Goal: Transaction & Acquisition: Obtain resource

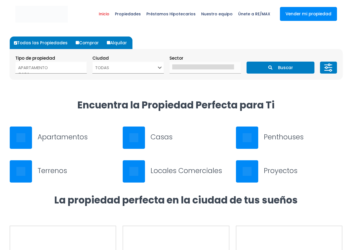
select select
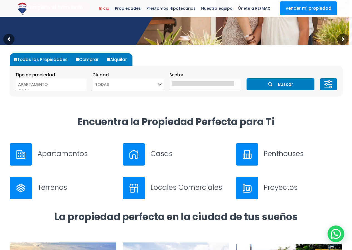
scroll to position [111, 0]
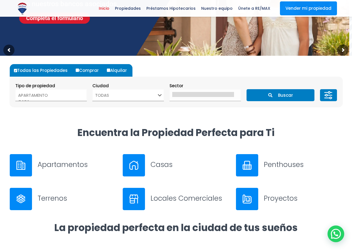
click at [158, 97] on select "TODAS SANTO DOMINGO DE GUZMÁN SANTO DOMINGO ESTE SANTO DOMINGO OESTE SANTO DOMI…" at bounding box center [128, 95] width 72 height 12
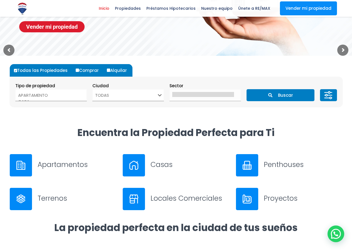
select select "150"
click at [92, 89] on select "TODAS SANTO DOMINGO DE GUZMÁN SANTO DOMINGO ESTE SANTO DOMINGO OESTE SANTO DOMI…" at bounding box center [128, 95] width 72 height 12
click at [156, 103] on section "Tipo de propiedad APARTAMENTO CASA LOCAL COMERCIAL NAVE INDUSTRIAL FINCA TERREN…" at bounding box center [176, 92] width 333 height 30
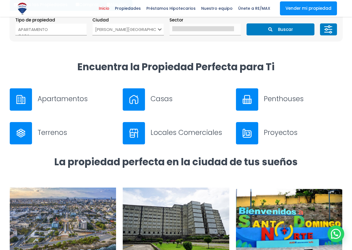
scroll to position [56, 0]
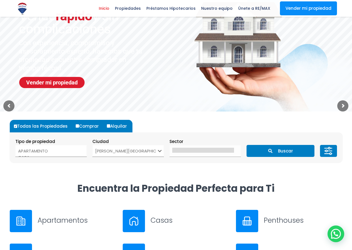
click at [268, 150] on button "Buscar" at bounding box center [281, 151] width 68 height 12
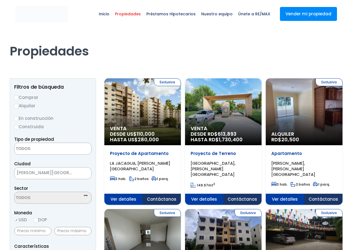
select select
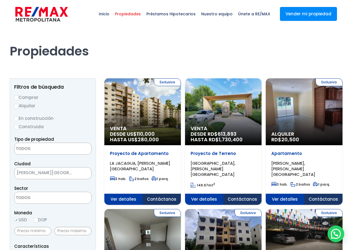
click at [17, 106] on input "Alquilar" at bounding box center [16, 106] width 4 height 4
radio input "true"
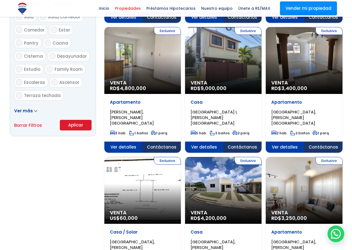
scroll to position [334, 0]
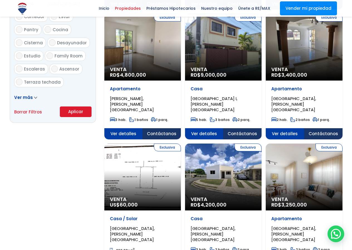
click at [78, 111] on button "Aplicar" at bounding box center [76, 111] width 32 height 11
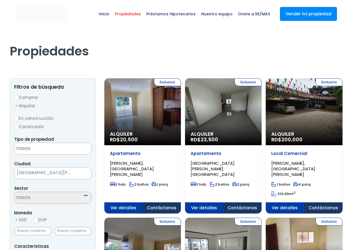
select select
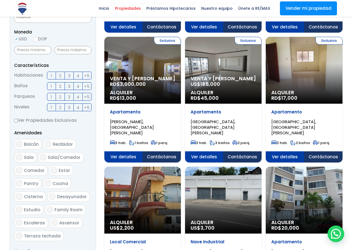
scroll to position [167, 0]
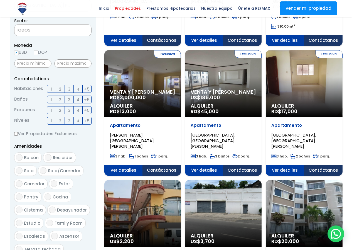
click at [154, 10] on span "GUARICANO CENTRAL, SANTO DOMINGO NORTE" at bounding box center [132, 1] width 44 height 17
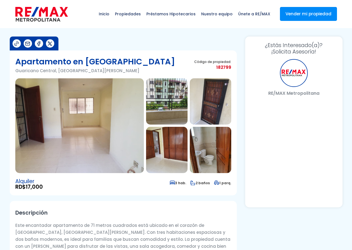
select select "US"
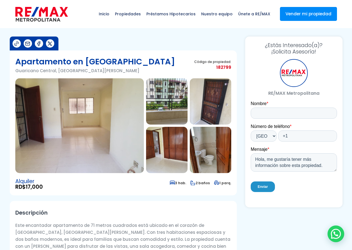
click at [176, 161] on img at bounding box center [166, 150] width 41 height 46
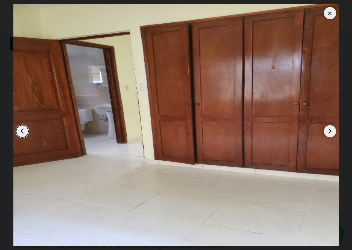
click at [331, 16] on div at bounding box center [330, 13] width 12 height 12
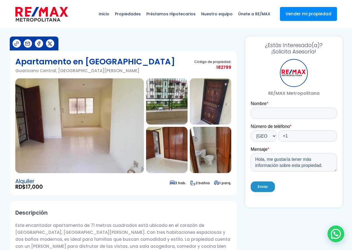
click at [218, 159] on img at bounding box center [210, 150] width 41 height 46
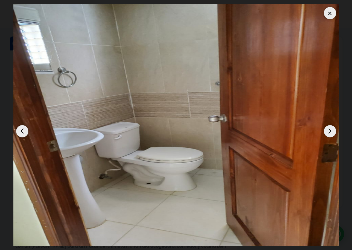
click at [330, 13] on div at bounding box center [330, 13] width 12 height 12
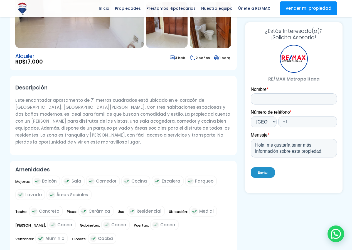
scroll to position [139, 0]
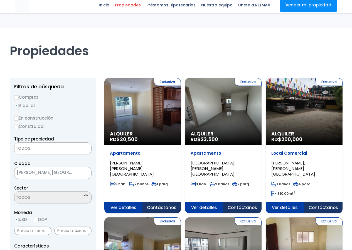
select select
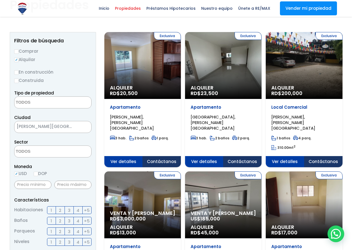
scroll to position [56, 0]
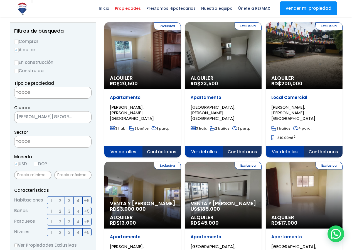
click at [58, 142] on textarea "Search" at bounding box center [41, 142] width 54 height 12
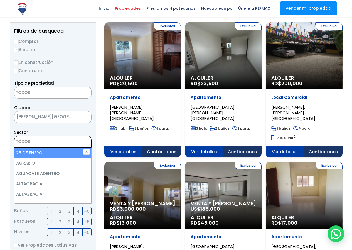
click at [75, 117] on span "[GEOGRAPHIC_DATA][PERSON_NAME]" at bounding box center [45, 117] width 63 height 8
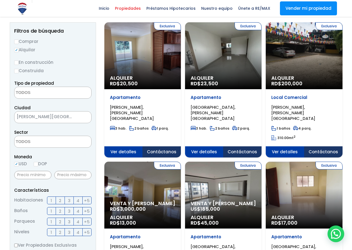
click at [77, 116] on span "[GEOGRAPHIC_DATA][PERSON_NAME]" at bounding box center [45, 117] width 63 height 8
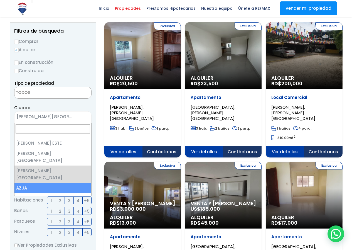
scroll to position [0, 0]
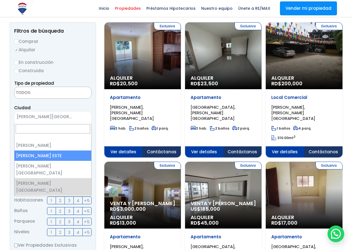
select select "148"
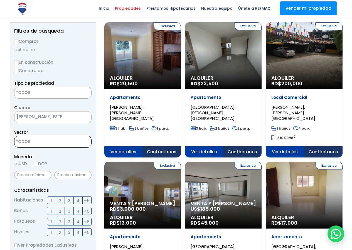
click at [85, 143] on span at bounding box center [52, 142] width 77 height 12
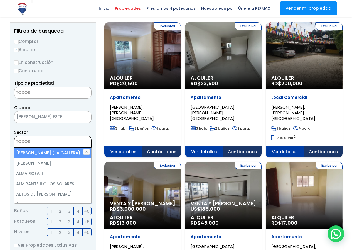
click at [85, 143] on span at bounding box center [52, 142] width 77 height 12
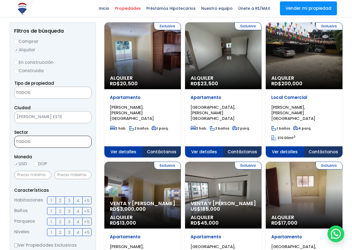
click at [85, 143] on span at bounding box center [52, 142] width 77 height 12
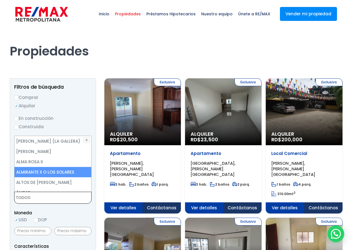
scroll to position [28, 0]
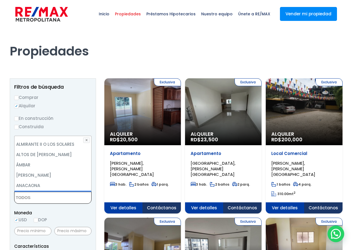
click at [29, 197] on textarea "Search" at bounding box center [41, 198] width 54 height 12
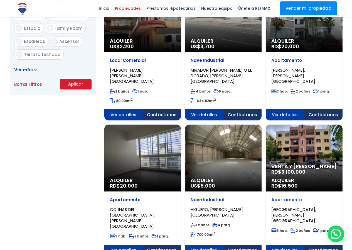
scroll to position [362, 0]
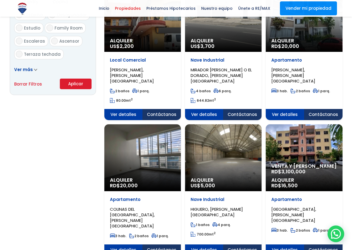
click at [70, 84] on button "Aplicar" at bounding box center [76, 84] width 32 height 11
click at [79, 80] on button "Aplicar" at bounding box center [76, 84] width 32 height 11
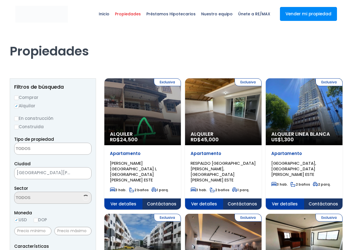
select select
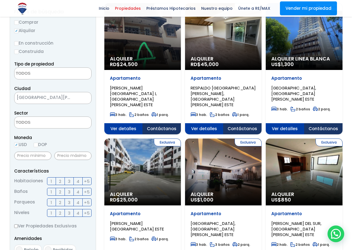
scroll to position [1, 0]
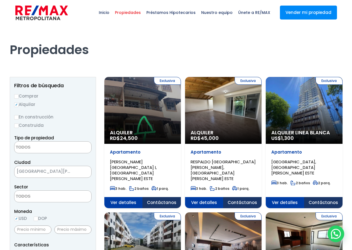
click at [60, 150] on textarea "Search" at bounding box center [41, 147] width 54 height 12
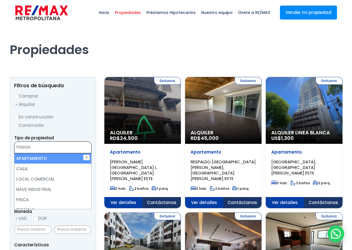
click at [60, 150] on textarea "Search" at bounding box center [41, 147] width 54 height 12
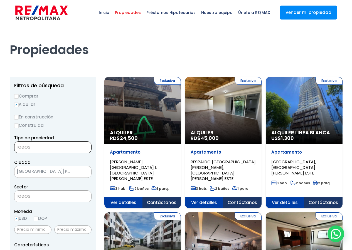
click at [60, 150] on textarea "Search" at bounding box center [41, 147] width 54 height 12
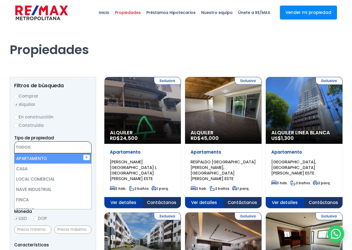
click at [60, 150] on textarea "Search" at bounding box center [41, 147] width 54 height 12
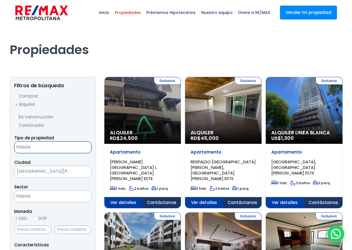
click at [67, 175] on span "[GEOGRAPHIC_DATA][PERSON_NAME] ESTE" at bounding box center [45, 171] width 63 height 8
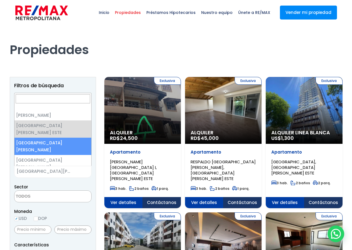
select select "149"
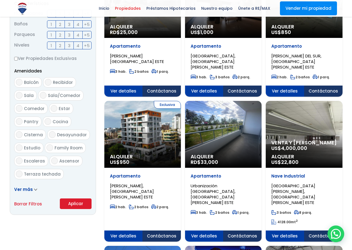
scroll to position [252, 0]
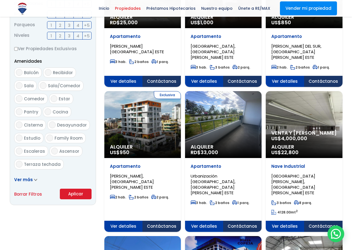
click at [82, 195] on button "Aplicar" at bounding box center [76, 193] width 32 height 11
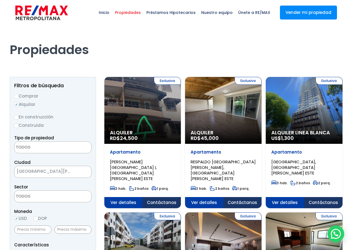
scroll to position [0, 0]
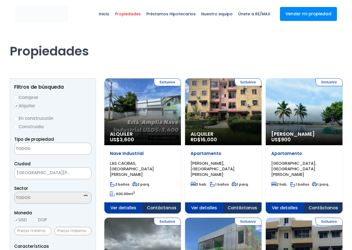
select select
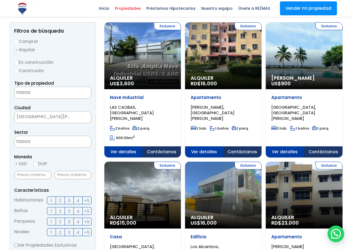
scroll to position [28, 0]
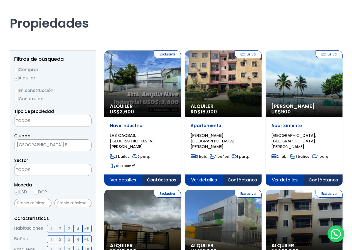
click at [181, 118] on div "Apartamento [PERSON_NAME], [GEOGRAPHIC_DATA][PERSON_NAME] 3 hab. 1 baños 1 parq." at bounding box center [142, 145] width 77 height 57
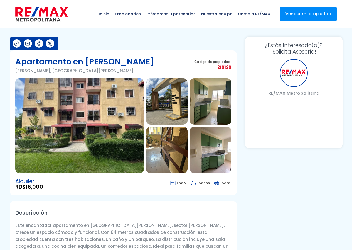
select select "US"
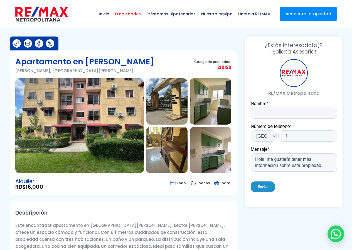
click at [133, 12] on span "Propiedades" at bounding box center [127, 14] width 31 height 17
click at [134, 14] on span "Propiedades" at bounding box center [127, 14] width 31 height 17
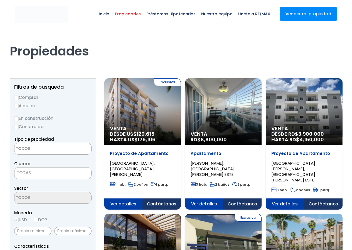
select select
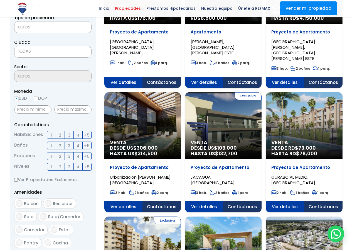
scroll to position [111, 0]
